Goal: Information Seeking & Learning: Learn about a topic

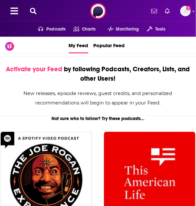
click at [32, 11] on icon at bounding box center [33, 11] width 7 height 7
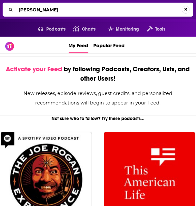
type input "[PERSON_NAME]"
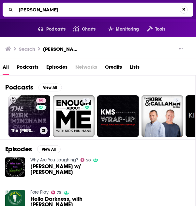
drag, startPoint x: 30, startPoint y: 135, endPoint x: 28, endPoint y: 126, distance: 8.7
click at [28, 127] on div "The [PERSON_NAME] Show" at bounding box center [29, 131] width 36 height 8
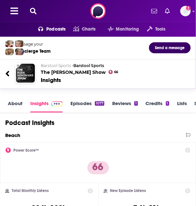
click at [126, 82] on div "Insights" at bounding box center [111, 80] width 140 height 7
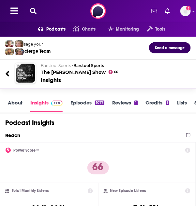
click at [16, 104] on link "About" at bounding box center [15, 106] width 15 height 12
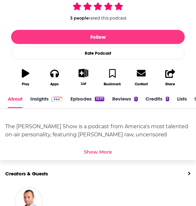
scroll to position [156, 0]
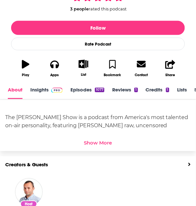
click at [100, 144] on div "Show More" at bounding box center [98, 143] width 28 height 6
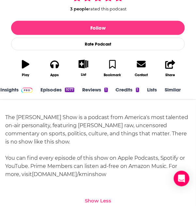
drag, startPoint x: 58, startPoint y: 111, endPoint x: 109, endPoint y: 112, distance: 51.1
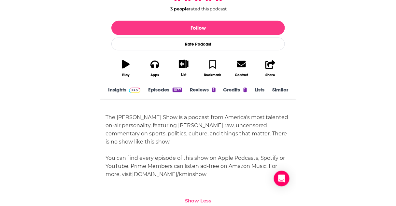
scroll to position [1, 0]
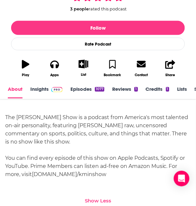
drag, startPoint x: 145, startPoint y: 104, endPoint x: 26, endPoint y: 114, distance: 119.3
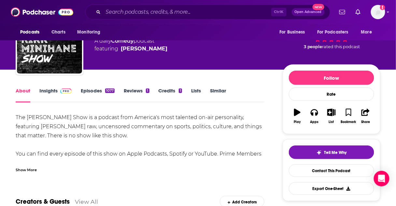
scroll to position [0, 0]
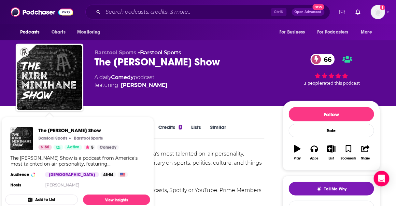
click at [192, 159] on div "The [PERSON_NAME] Show is a podcast from America's most talented on-air persona…" at bounding box center [140, 176] width 249 height 55
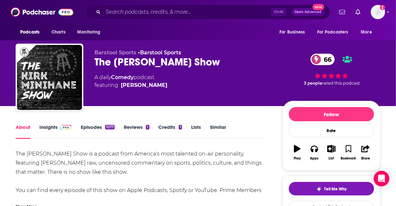
click at [50, 127] on link "Insights" at bounding box center [55, 131] width 32 height 15
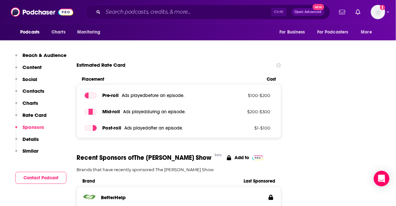
scroll to position [782, 0]
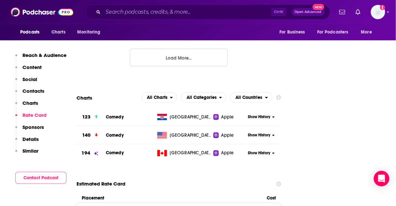
click at [177, 178] on div "Estimated Rate Card" at bounding box center [179, 184] width 205 height 12
click at [178, 178] on div "Estimated Rate Card" at bounding box center [179, 184] width 205 height 12
